Goal: Navigation & Orientation: Find specific page/section

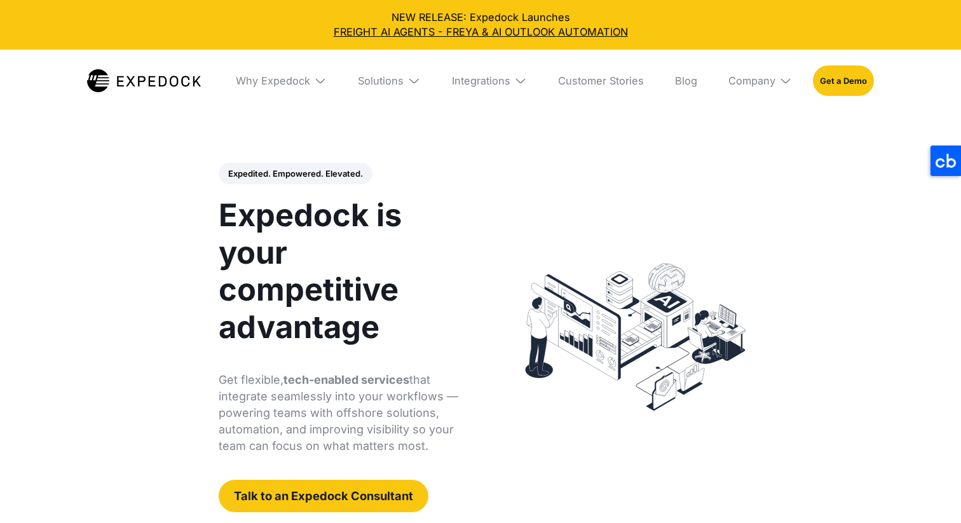
select select
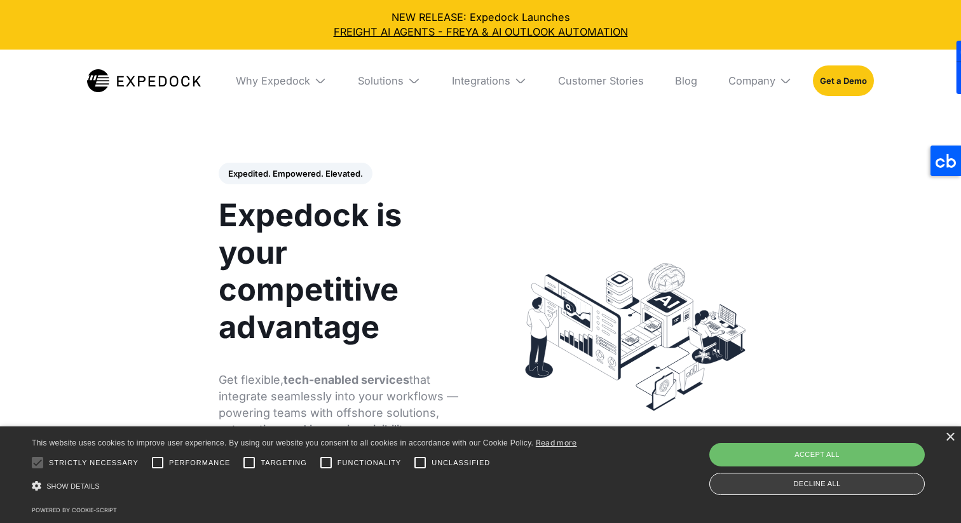
click at [888, 484] on div "Decline all" at bounding box center [816, 484] width 215 height 22
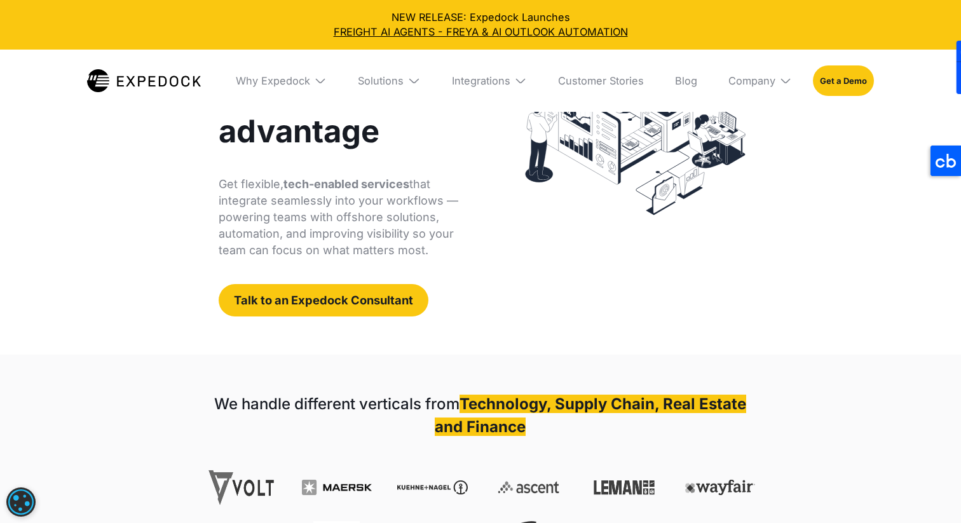
click at [425, 316] on div "Expedited. Empowered. Elevated. Automate Freight Document Extraction at 99.97% …" at bounding box center [481, 142] width 580 height 426
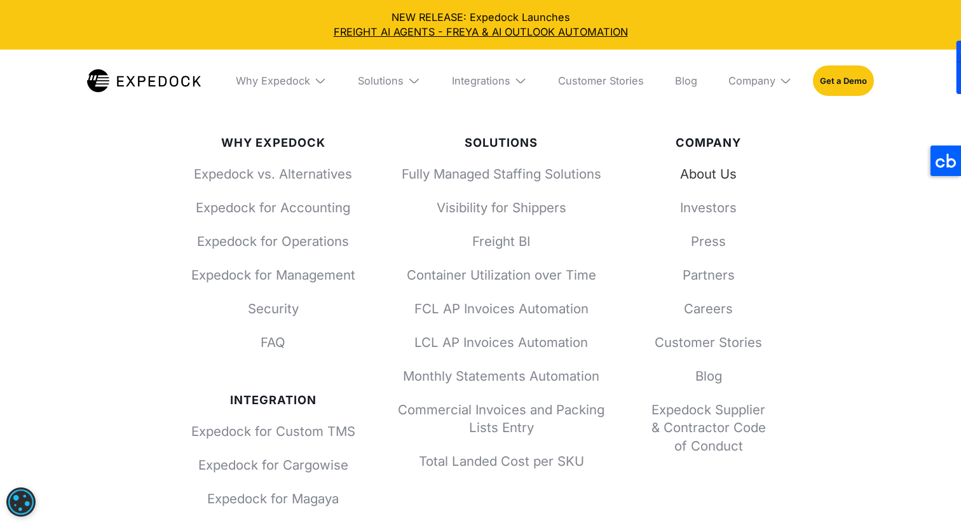
scroll to position [4667, 0]
click at [720, 171] on link "About Us" at bounding box center [708, 174] width 125 height 18
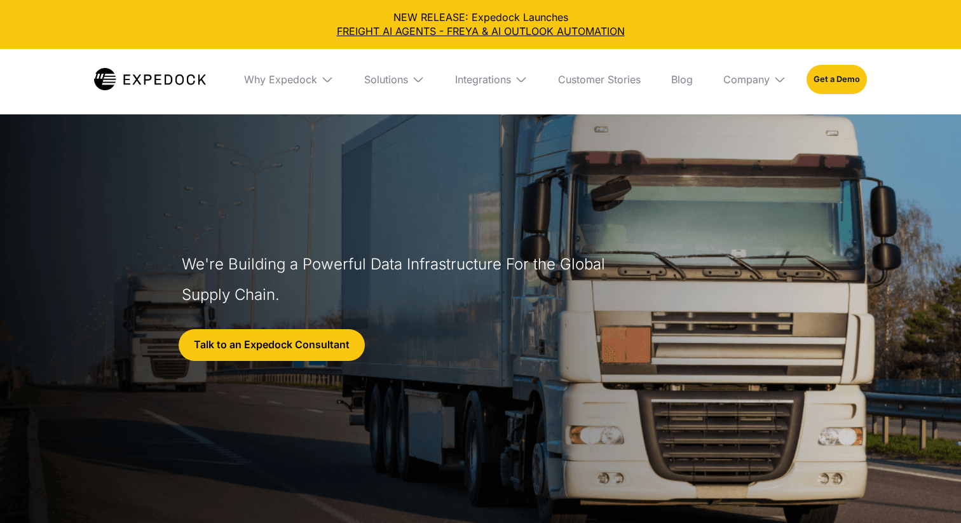
select select
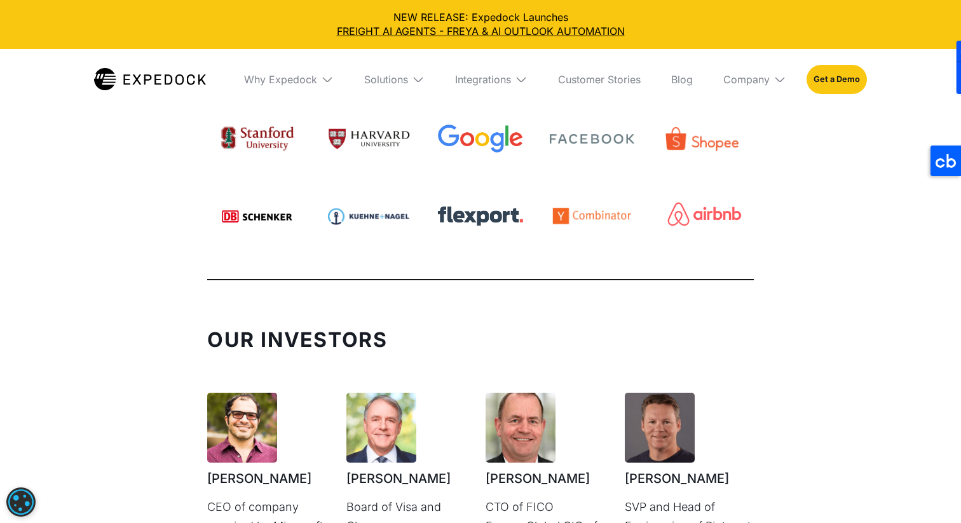
scroll to position [3096, 0]
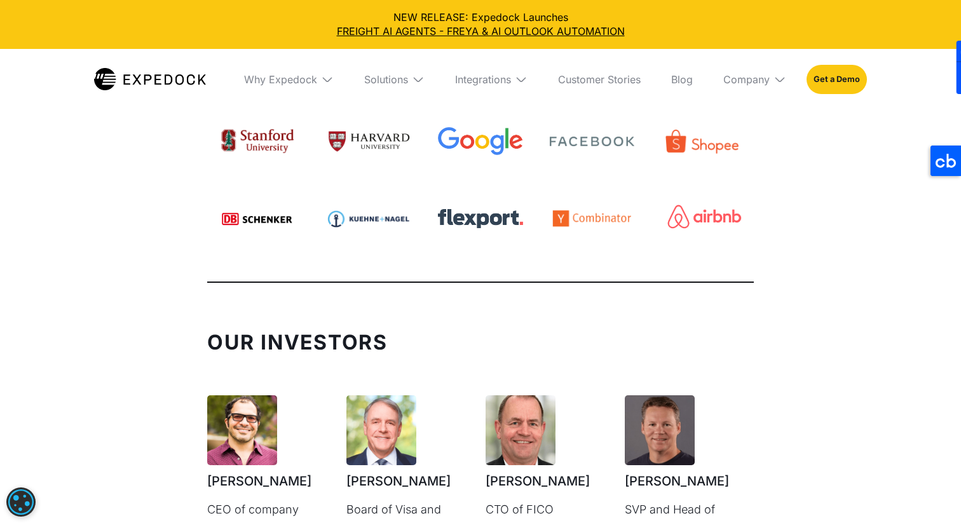
click at [783, 79] on img at bounding box center [779, 79] width 13 height 13
